Goal: Contribute content

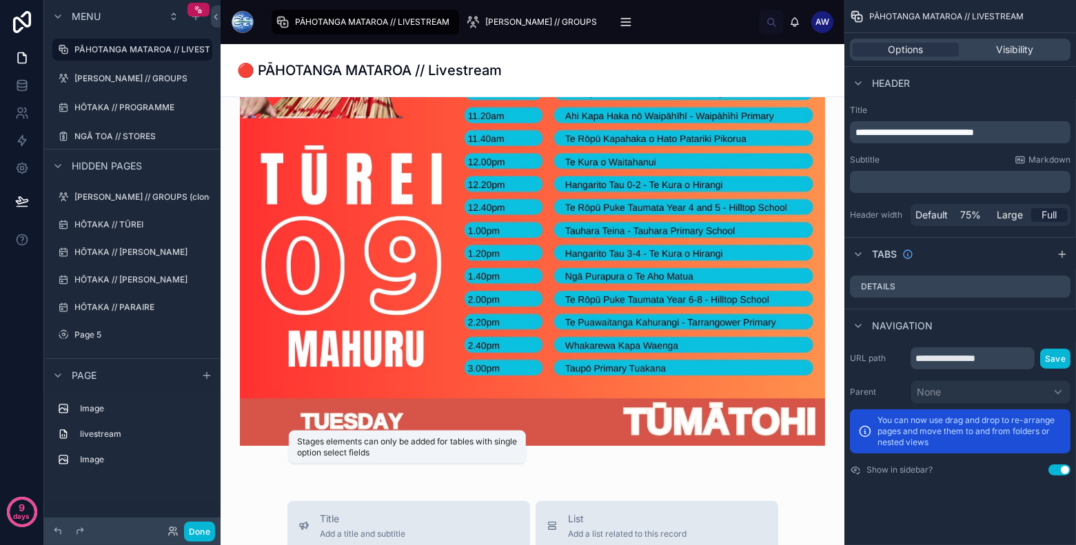
scroll to position [1070, 0]
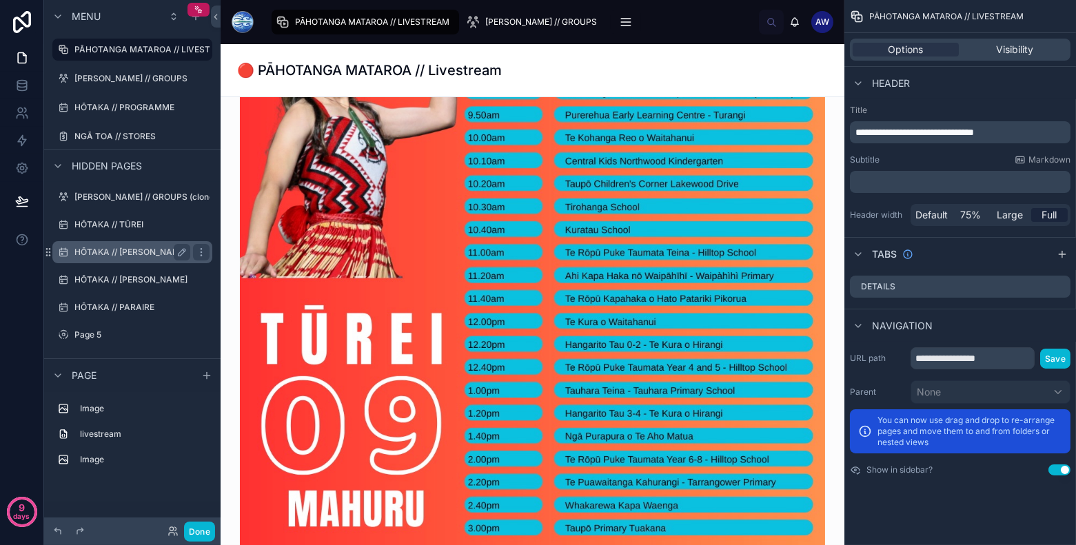
click at [142, 257] on label "HŌTAKA // WENEREI" at bounding box center [130, 252] width 113 height 11
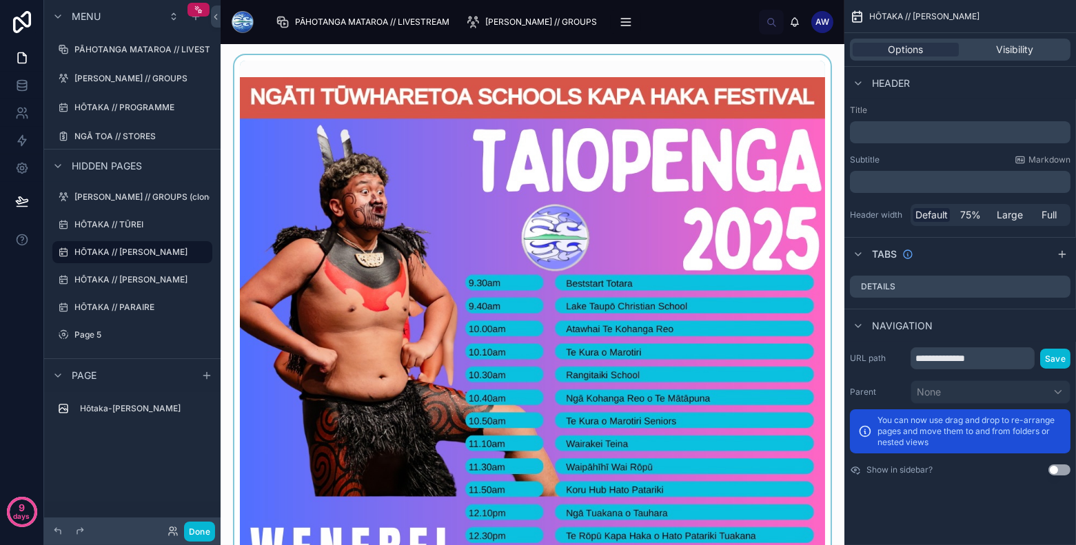
click at [611, 285] on div at bounding box center [533, 443] width 602 height 776
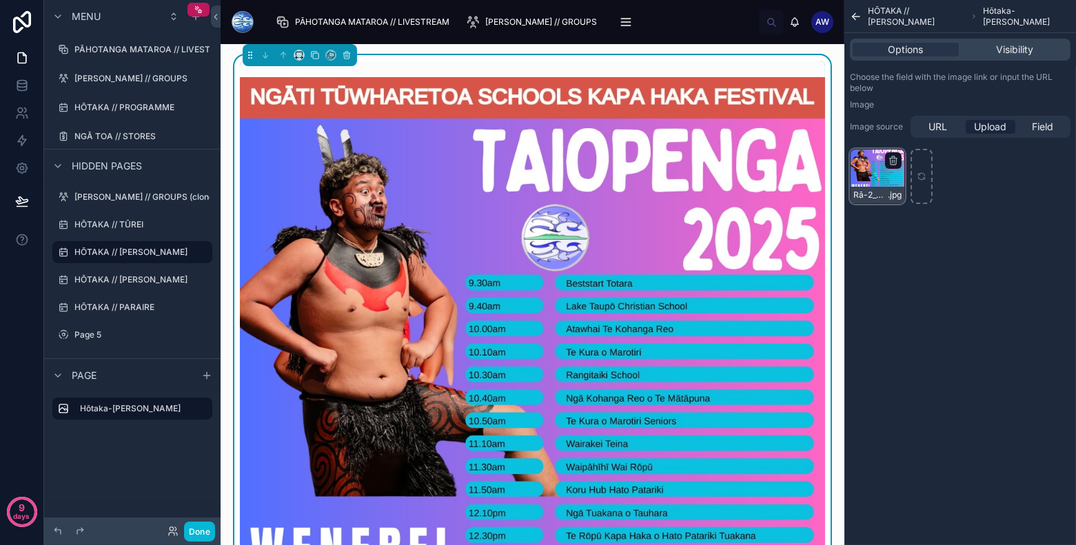
click at [885, 177] on div "Rā-2_Wenerei_10.09.25 .jpg" at bounding box center [877, 176] width 55 height 55
click at [878, 174] on div "Rā-2_Wenerei_10.09.25 .jpg" at bounding box center [877, 176] width 55 height 55
click at [640, 190] on img at bounding box center [532, 443] width 585 height 732
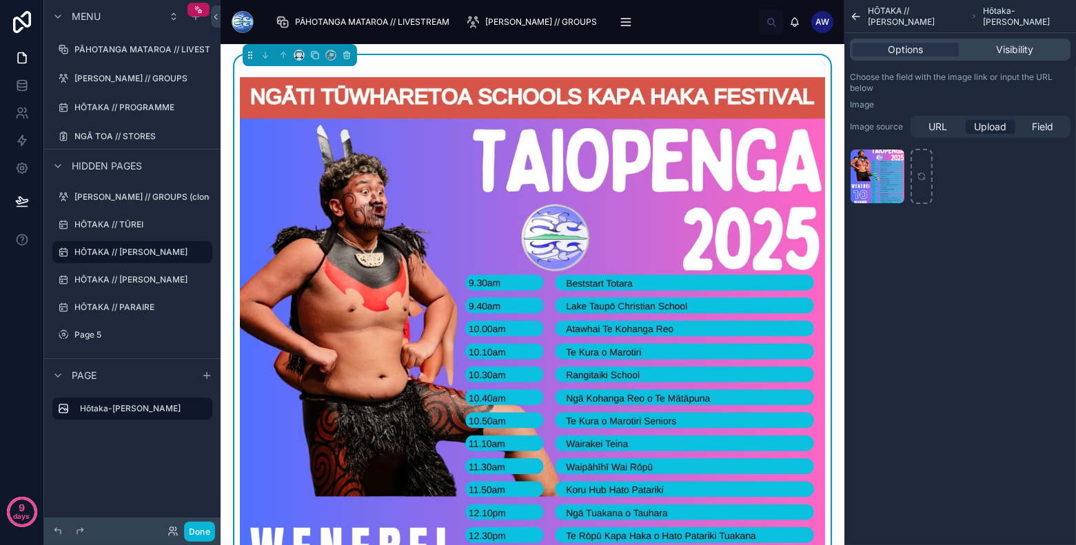
click at [640, 190] on img at bounding box center [532, 443] width 585 height 732
click at [157, 48] on label "PĀHOTANGA MATAROA // LIVESTREAM" at bounding box center [154, 49] width 160 height 11
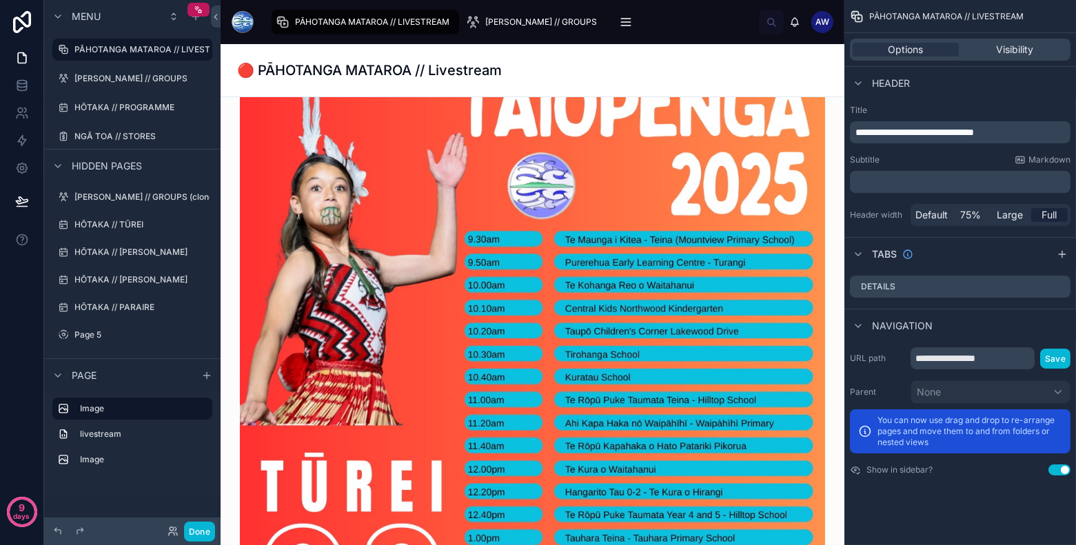
scroll to position [920, 0]
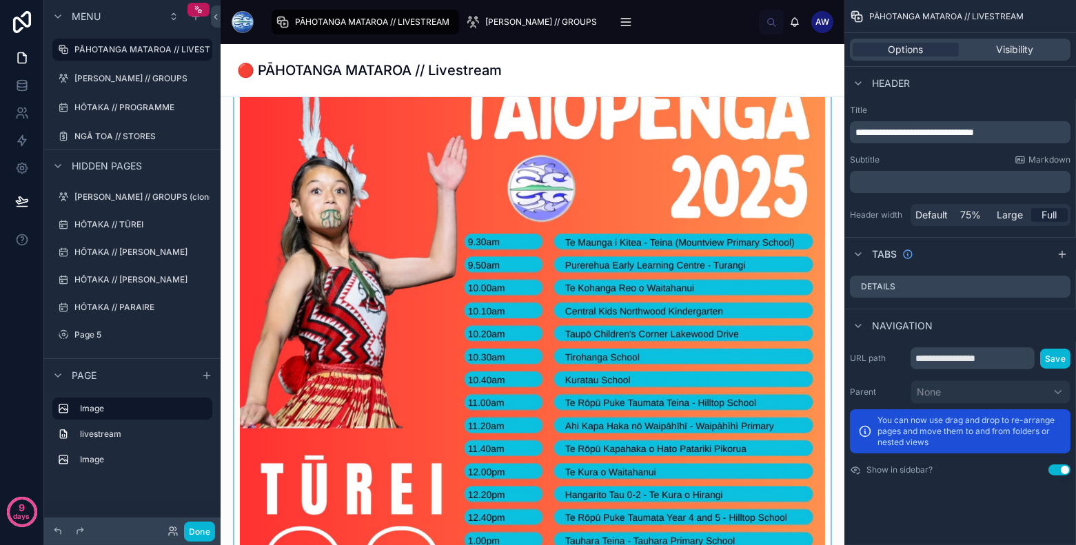
click at [548, 287] on div at bounding box center [533, 391] width 602 height 776
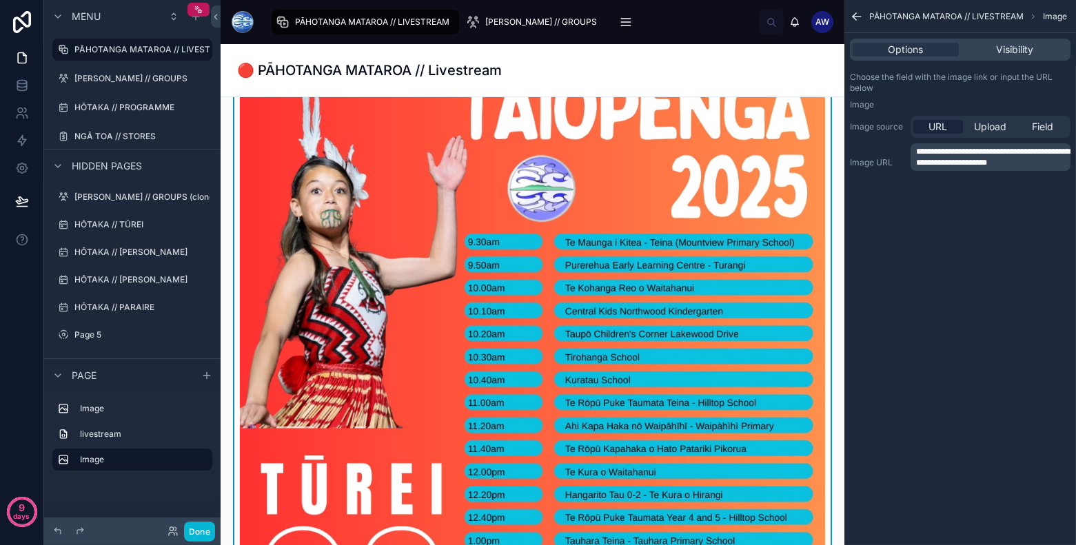
click at [730, 212] on img at bounding box center [532, 391] width 585 height 732
click at [971, 165] on p "**********" at bounding box center [992, 157] width 152 height 22
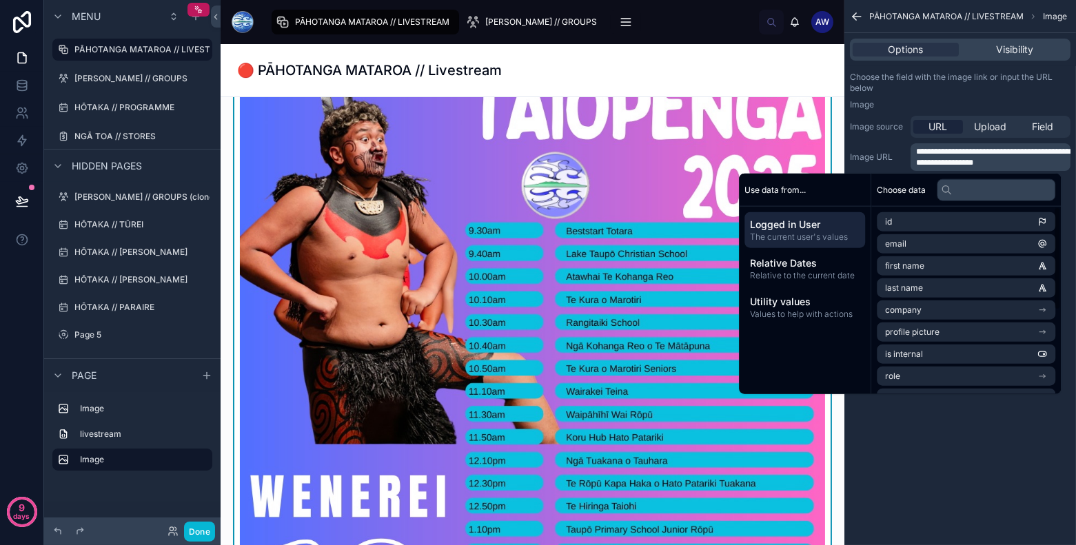
click at [974, 494] on div "**********" at bounding box center [961, 272] width 232 height 545
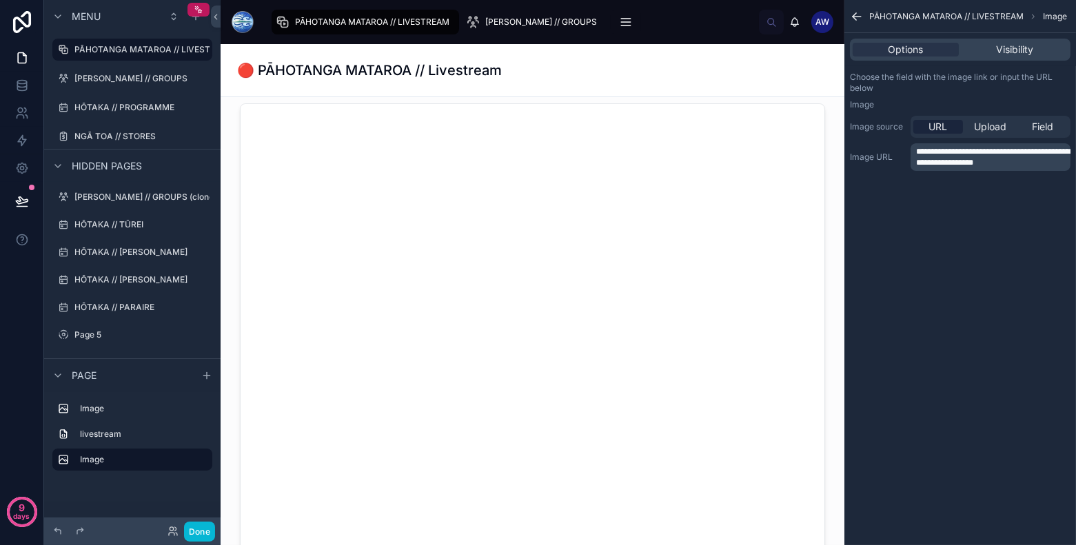
scroll to position [0, 0]
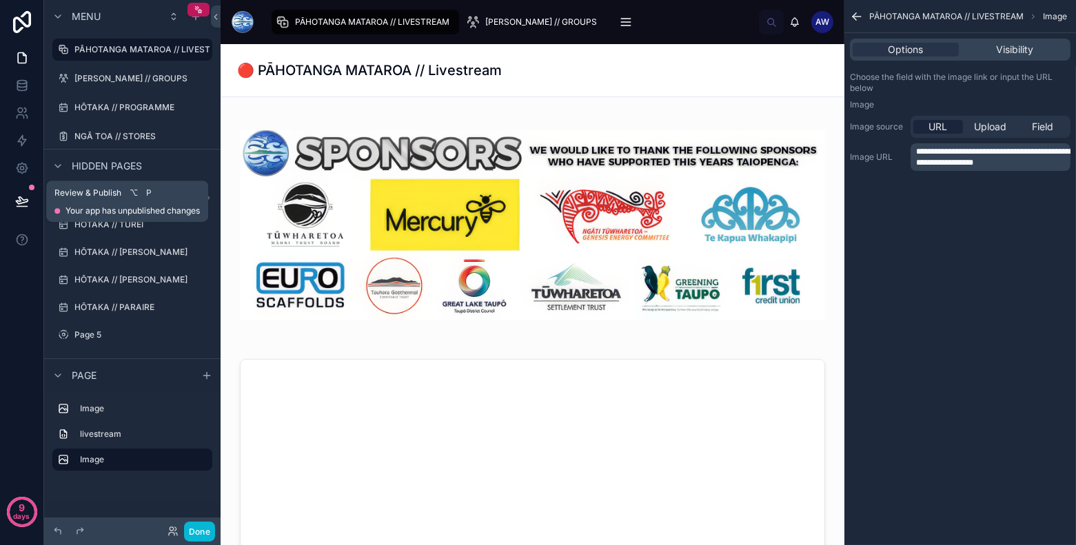
click at [86, 195] on span "Review & Publish" at bounding box center [87, 193] width 67 height 11
click at [23, 195] on icon at bounding box center [22, 201] width 14 height 14
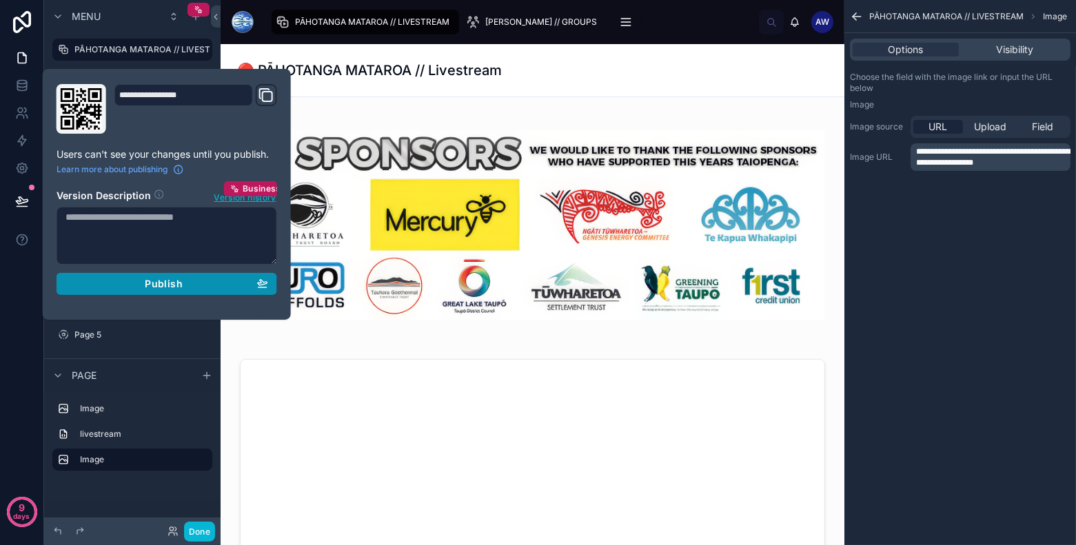
click at [170, 285] on span "Publish" at bounding box center [163, 284] width 37 height 12
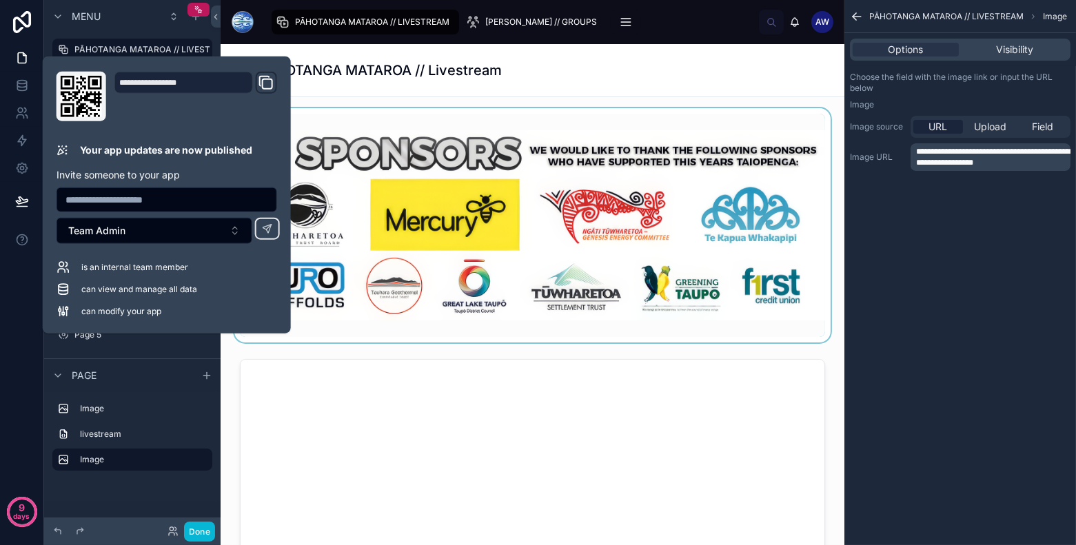
click at [509, 223] on div at bounding box center [533, 225] width 602 height 234
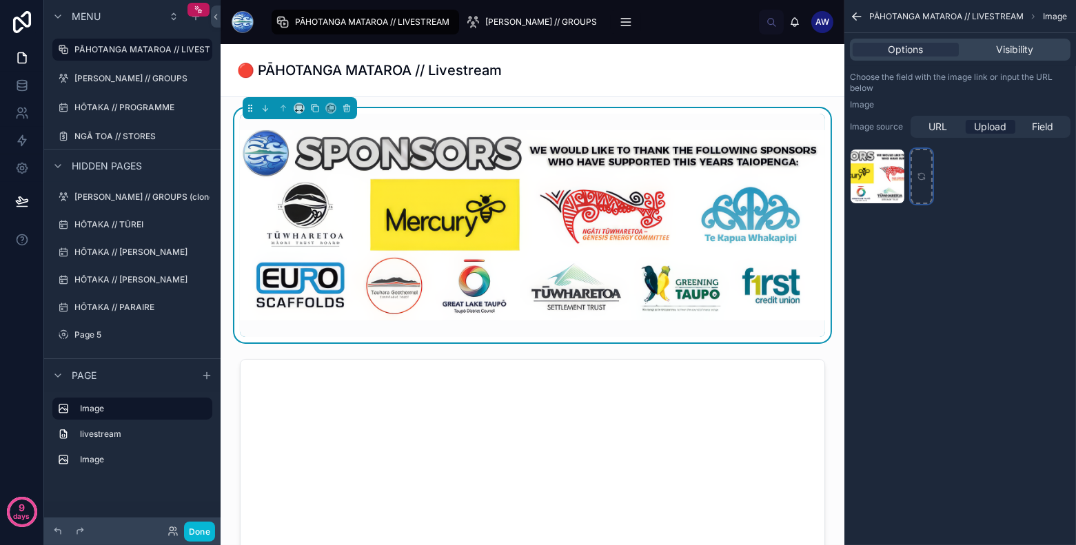
click at [930, 171] on div "scrollable content" at bounding box center [922, 176] width 22 height 55
type input "**********"
click at [916, 249] on div "PĀHOTANGA MATAROA // LIVESTREAM Image Options Visibility Choose the field with …" at bounding box center [961, 272] width 232 height 545
click at [892, 163] on icon "scrollable content" at bounding box center [893, 160] width 11 height 11
click at [922, 138] on icon "button" at bounding box center [922, 136] width 0 height 3
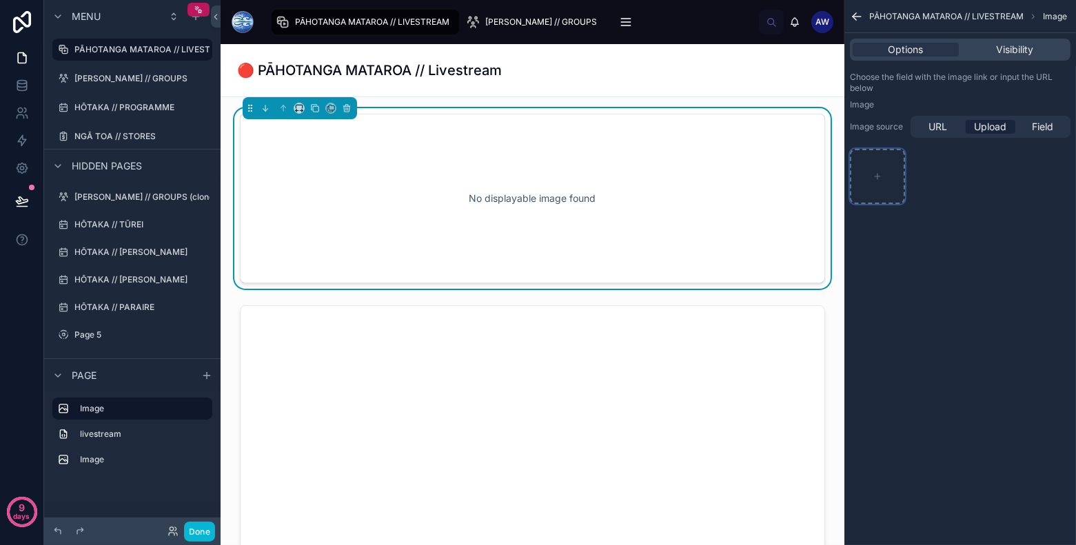
click at [875, 174] on icon "scrollable content" at bounding box center [878, 177] width 10 height 10
type input "**********"
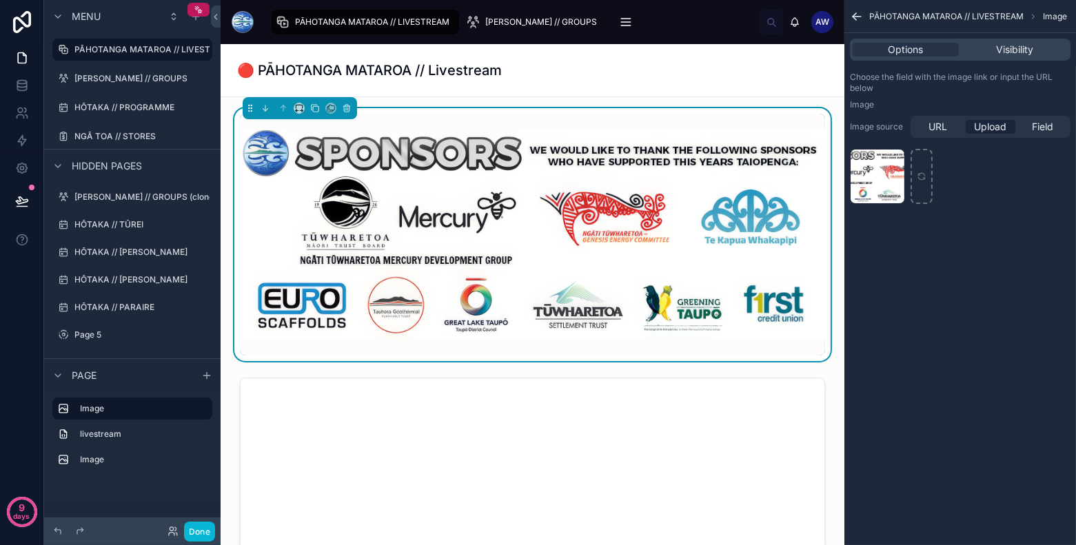
click at [848, 434] on div "PĀHOTANGA MATAROA // LIVESTREAM Image Options Visibility Choose the field with …" at bounding box center [961, 272] width 232 height 545
click at [30, 197] on button at bounding box center [22, 201] width 30 height 39
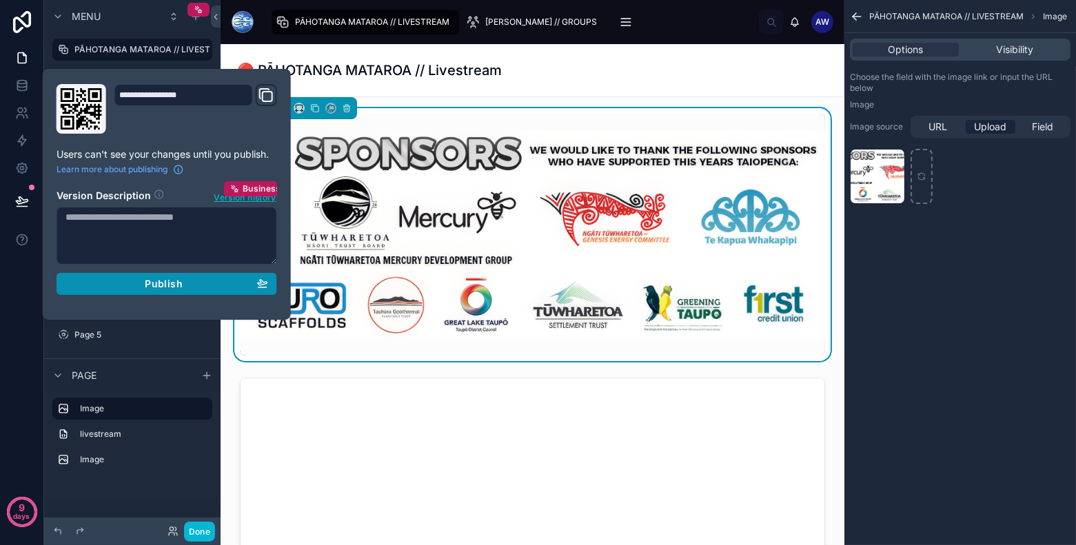
click at [154, 279] on span "Publish" at bounding box center [163, 284] width 37 height 12
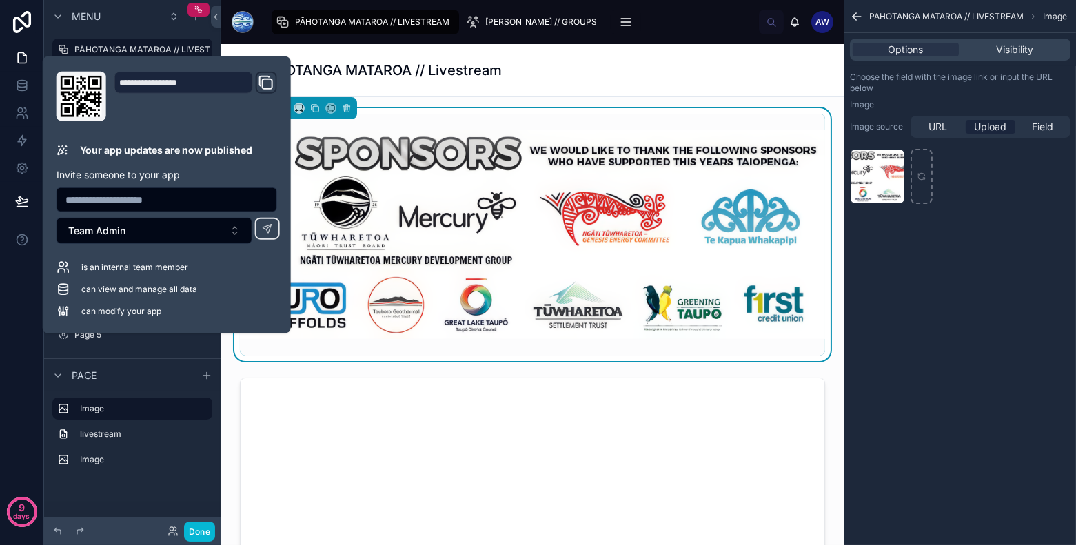
click at [930, 283] on div "PĀHOTANGA MATAROA // LIVESTREAM Image Options Visibility Choose the field with …" at bounding box center [961, 272] width 232 height 545
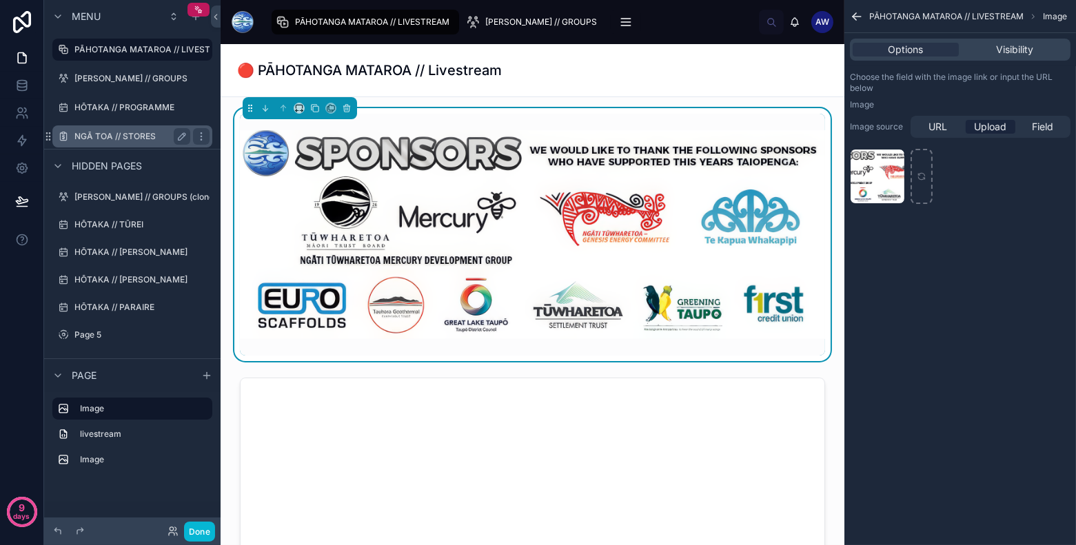
click at [151, 133] on label "NGĀ TOA // STORES" at bounding box center [129, 136] width 110 height 11
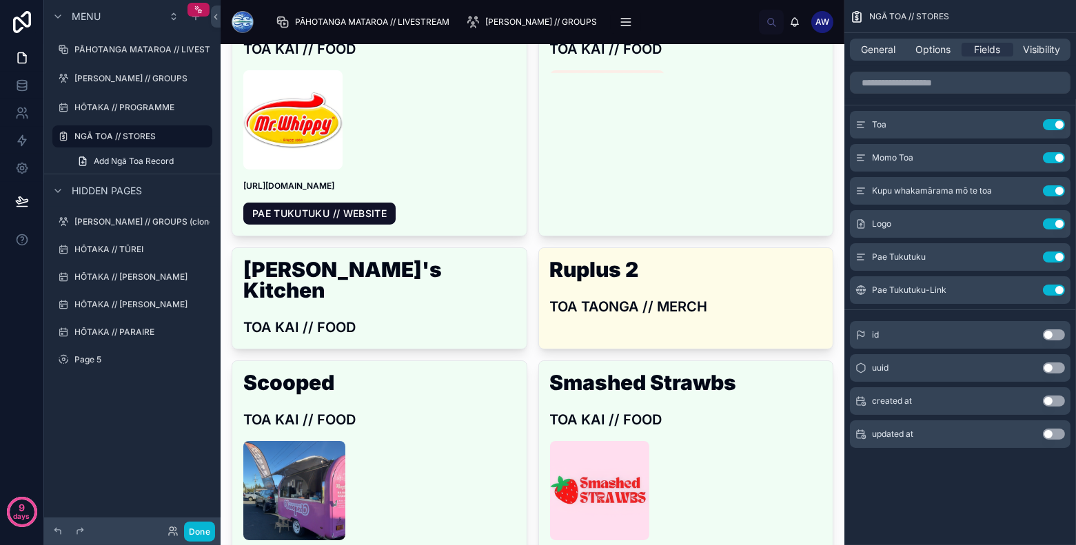
scroll to position [892, 0]
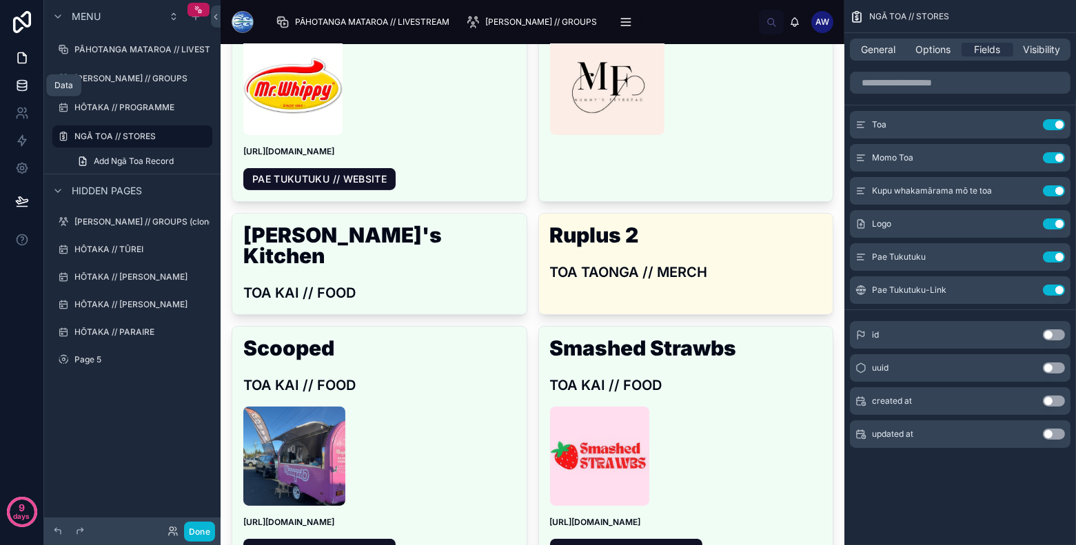
click at [20, 86] on icon at bounding box center [22, 86] width 14 height 14
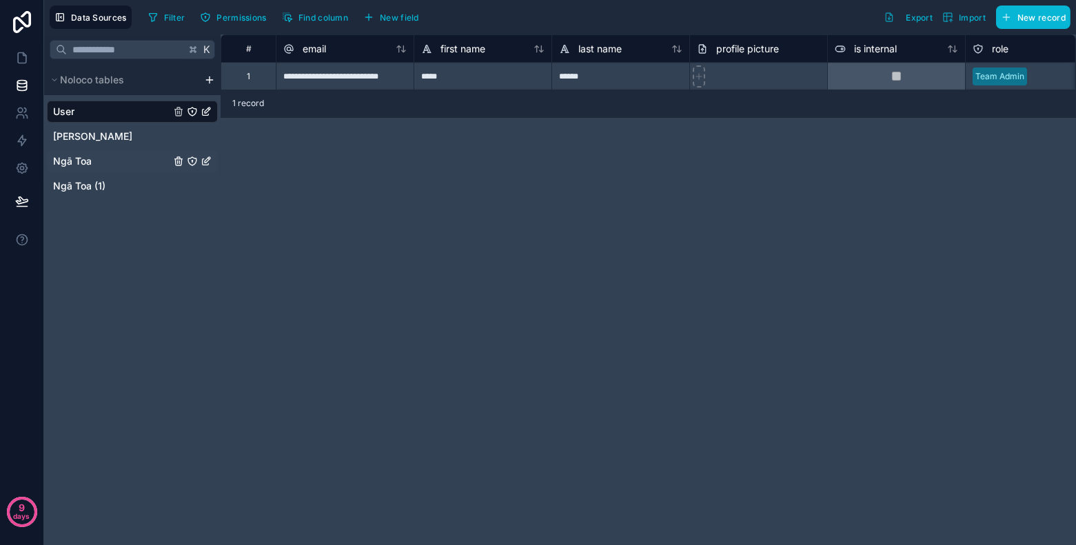
click at [98, 157] on link "Ngā Toa" at bounding box center [111, 161] width 117 height 14
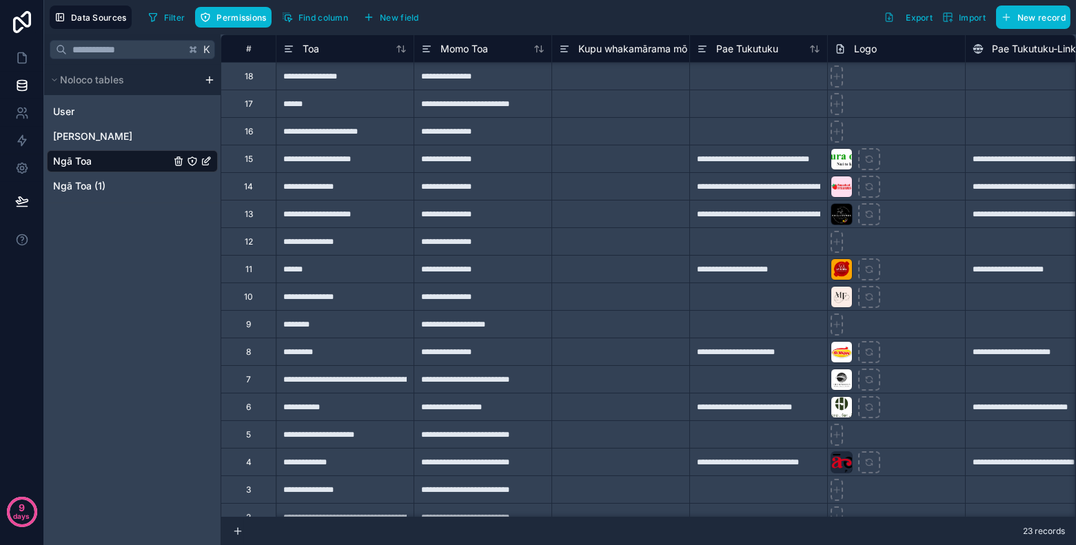
scroll to position [179, 0]
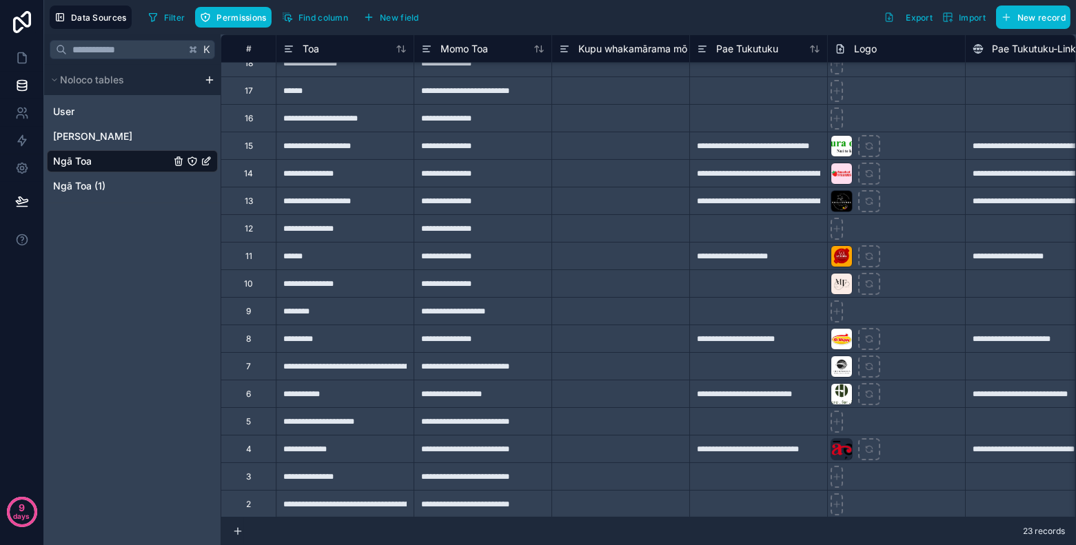
click at [774, 435] on div "**********" at bounding box center [759, 449] width 138 height 28
click at [786, 417] on div at bounding box center [759, 422] width 138 height 28
click at [841, 417] on icon at bounding box center [837, 422] width 10 height 10
type input "**********"
click at [790, 423] on div at bounding box center [759, 422] width 138 height 28
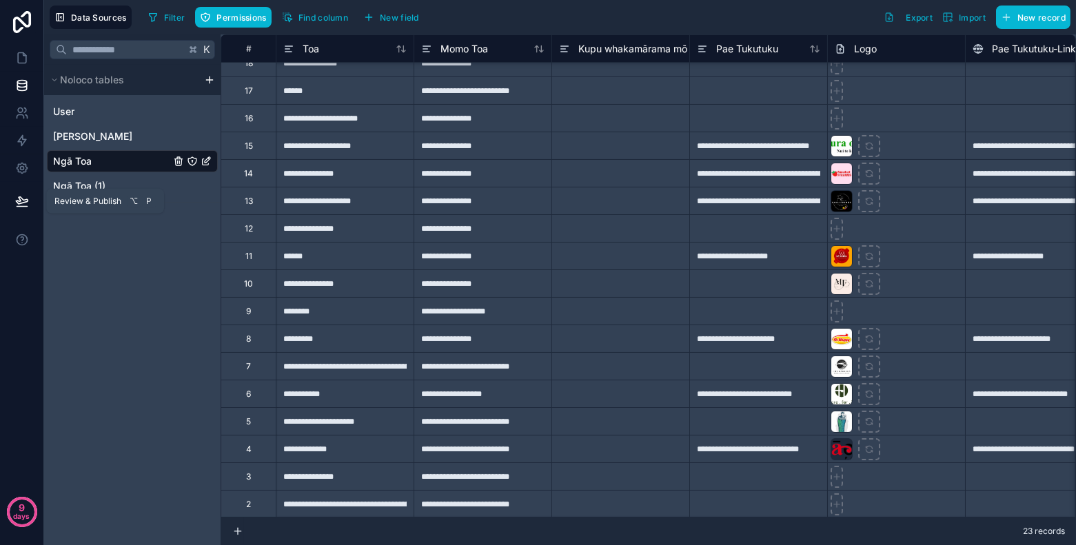
click at [19, 201] on icon at bounding box center [22, 200] width 12 height 7
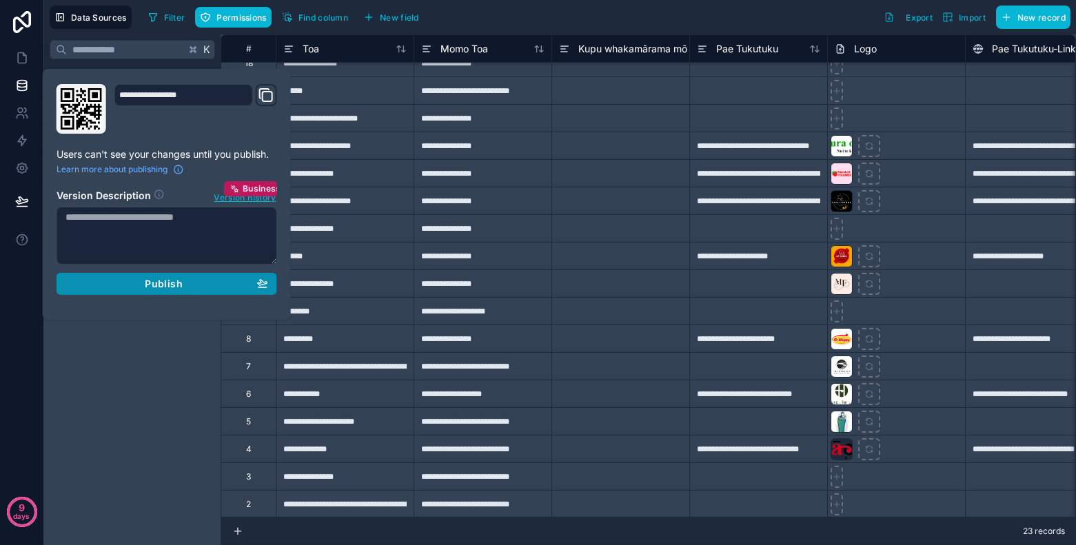
click at [141, 283] on div "Publish" at bounding box center [167, 284] width 203 height 12
